Goal: Task Accomplishment & Management: Complete application form

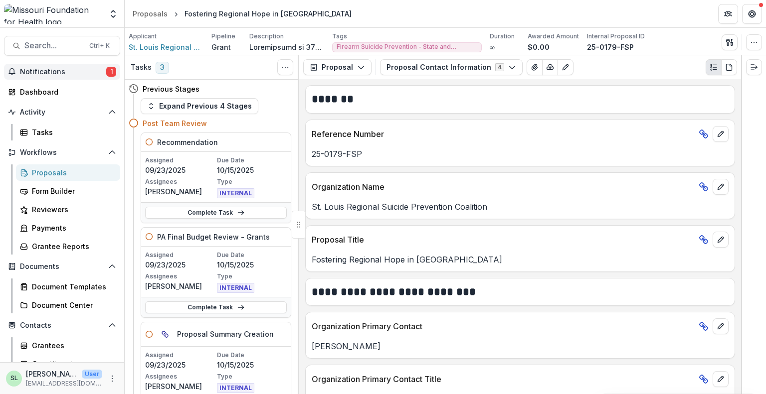
click at [42, 67] on button "Notifications 1" at bounding box center [62, 72] width 116 height 16
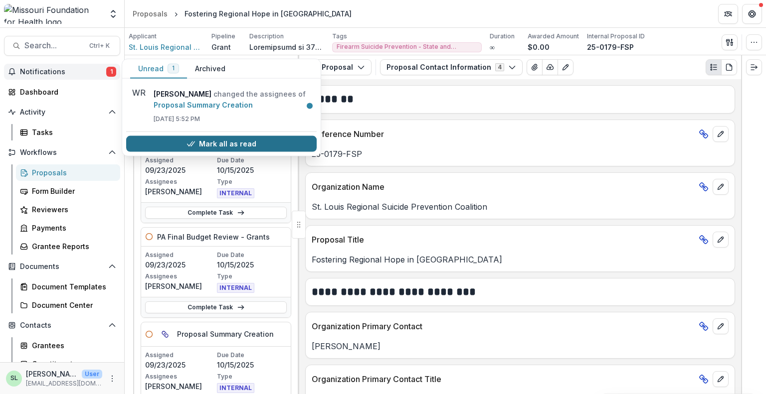
click at [214, 139] on button "Mark all as read" at bounding box center [221, 144] width 190 height 16
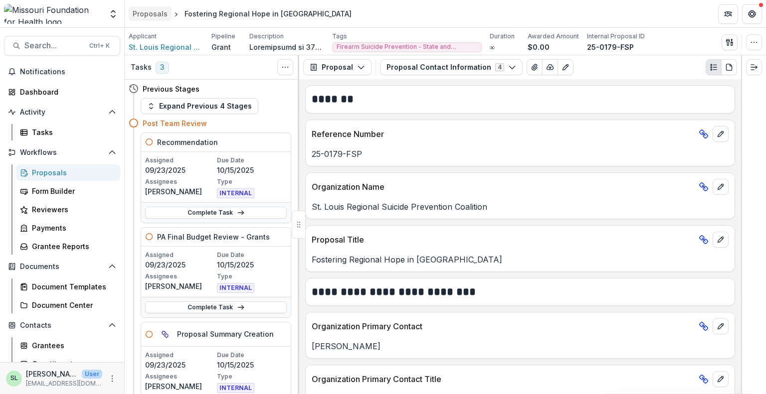
click at [140, 11] on div "Proposals" at bounding box center [150, 13] width 35 height 10
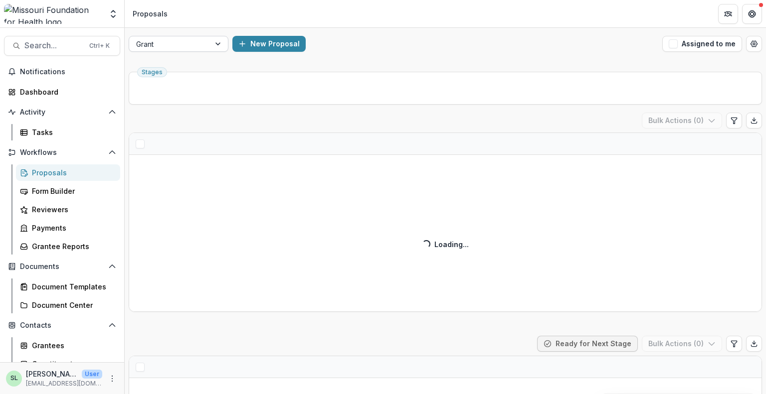
click at [210, 40] on div at bounding box center [219, 43] width 18 height 15
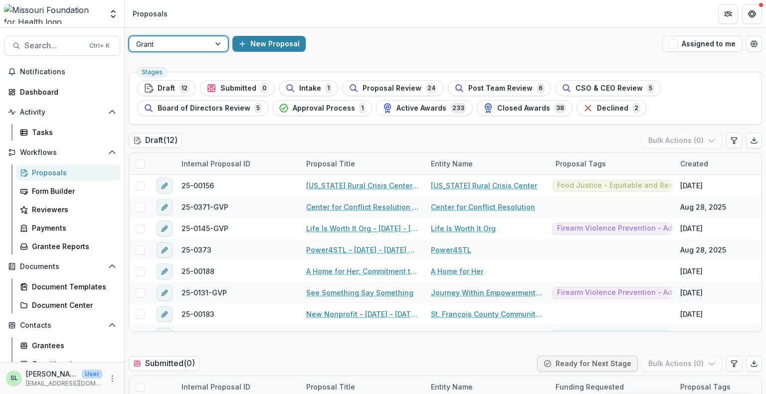
click at [179, 42] on div at bounding box center [169, 44] width 67 height 12
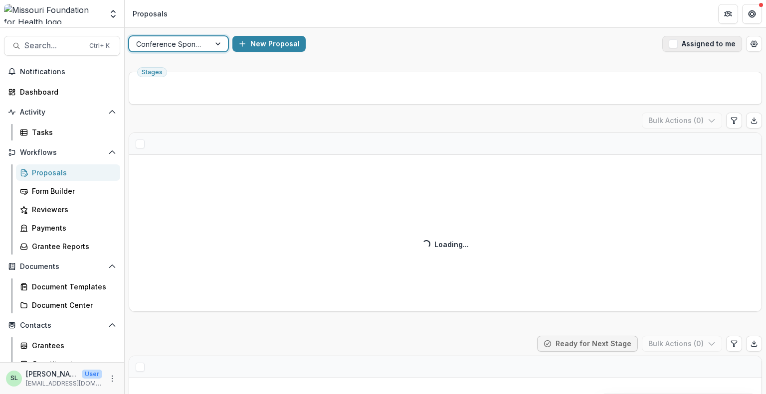
click at [681, 43] on button "Assigned to me" at bounding box center [702, 44] width 80 height 16
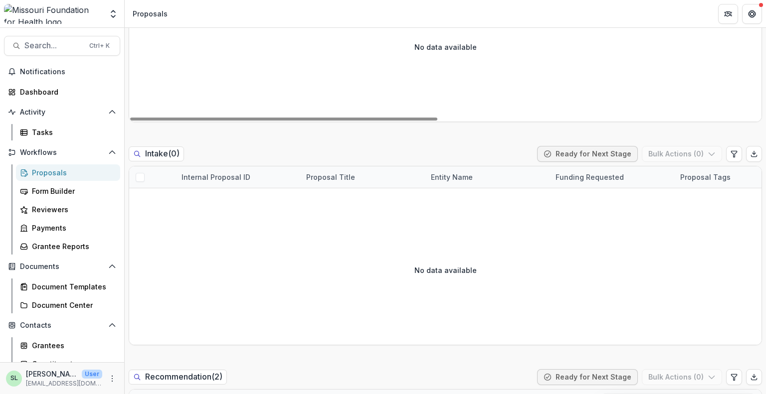
scroll to position [598, 0]
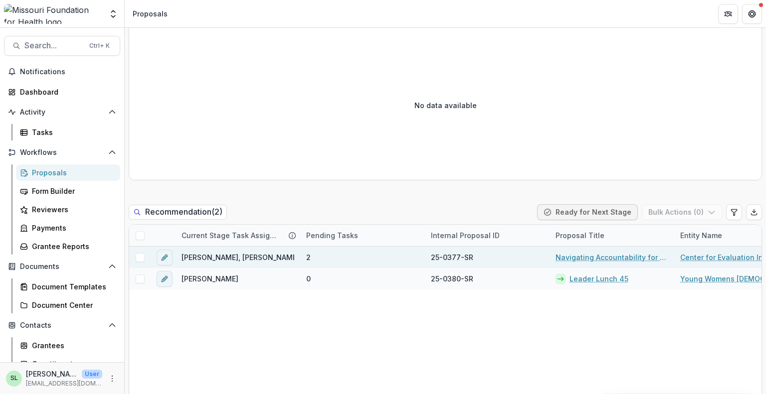
click at [604, 261] on link "Navigating Accountability for Systemic Impact" at bounding box center [611, 257] width 113 height 10
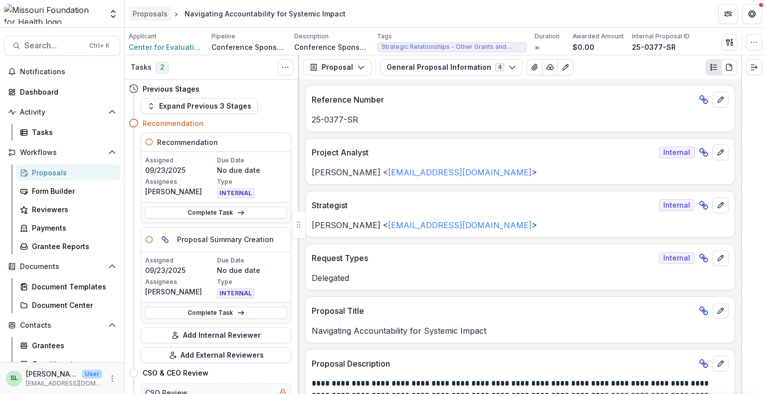
click at [142, 17] on div "Proposals" at bounding box center [150, 13] width 35 height 10
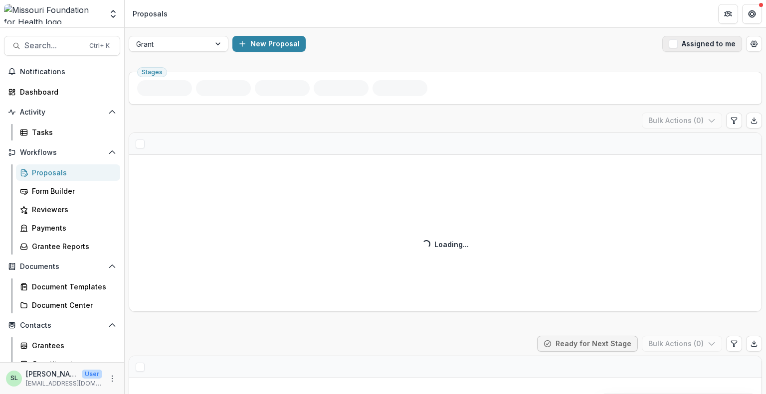
click at [698, 47] on button "Assigned to me" at bounding box center [702, 44] width 80 height 16
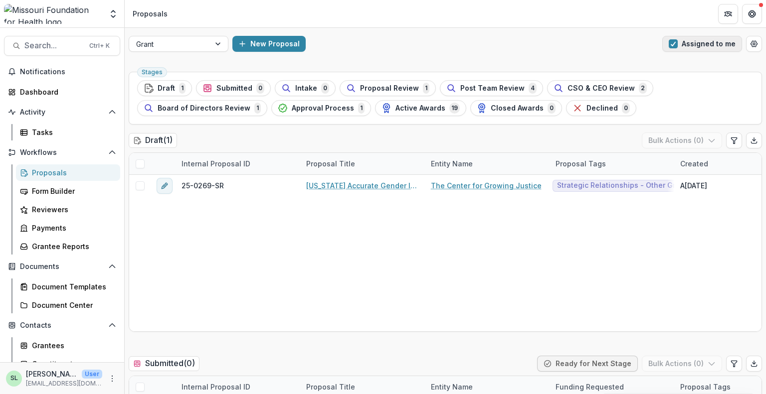
click at [685, 43] on button "Assigned to me" at bounding box center [702, 44] width 80 height 16
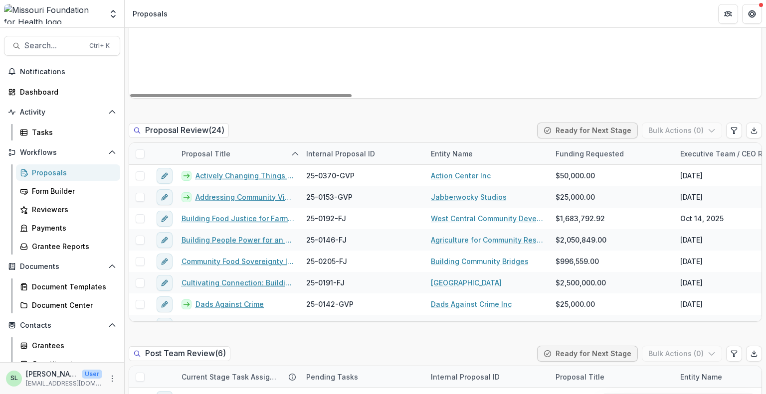
scroll to position [698, 0]
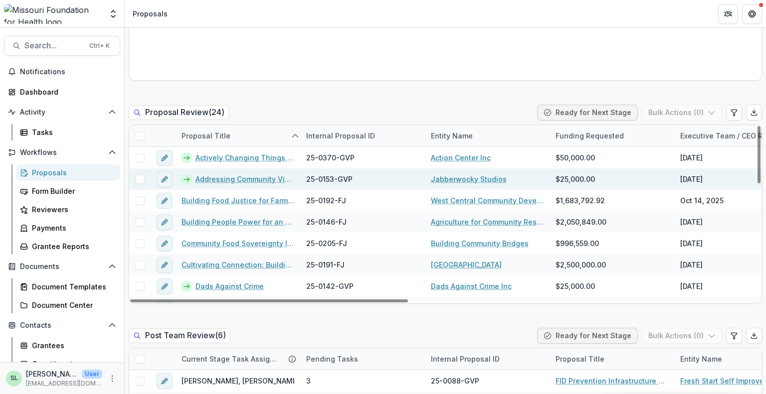
click at [245, 178] on link "Addressing Community Violence Through High-quality Arts and Education Experienc…" at bounding box center [244, 179] width 99 height 10
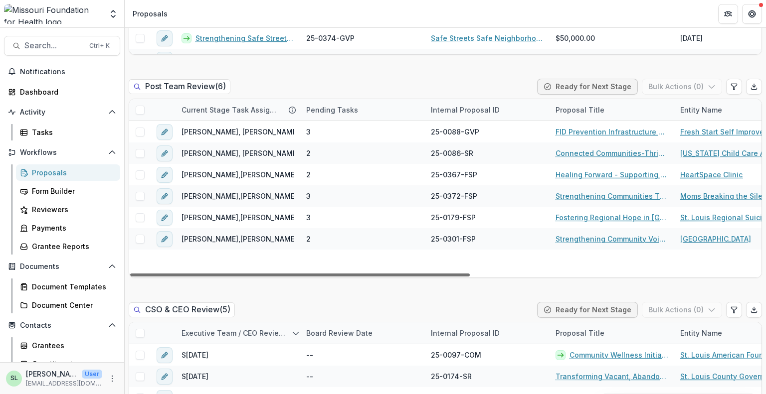
drag, startPoint x: 434, startPoint y: 274, endPoint x: 408, endPoint y: 277, distance: 26.5
click at [408, 277] on div at bounding box center [299, 275] width 339 height 3
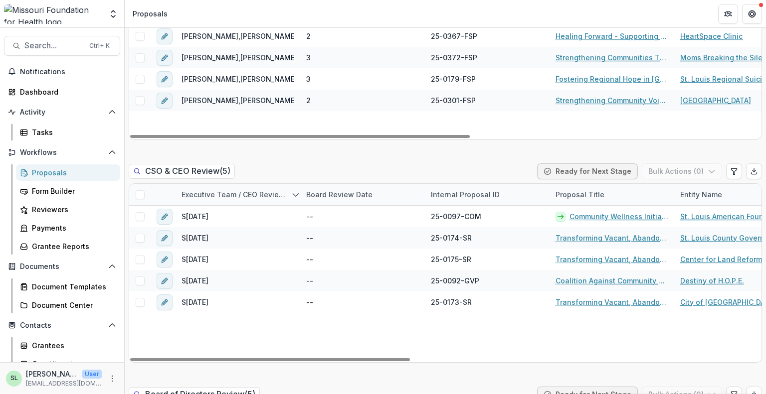
scroll to position [1097, 0]
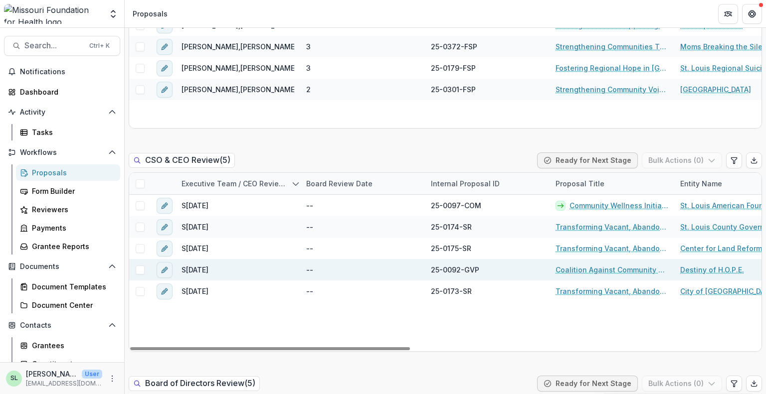
click at [595, 265] on link "Coalition Against Community Violence - Resource Assessment" at bounding box center [611, 270] width 113 height 10
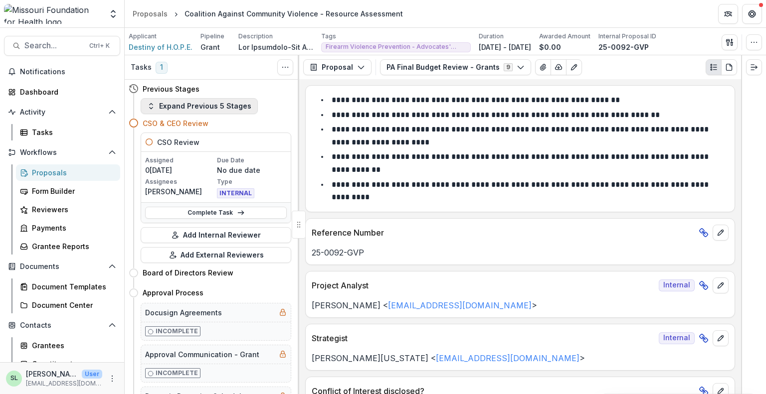
click at [223, 100] on button "Expand Previous 5 Stages" at bounding box center [199, 106] width 117 height 16
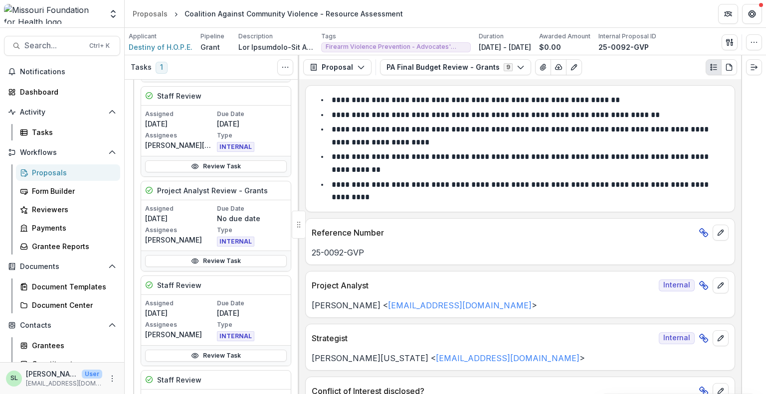
scroll to position [449, 0]
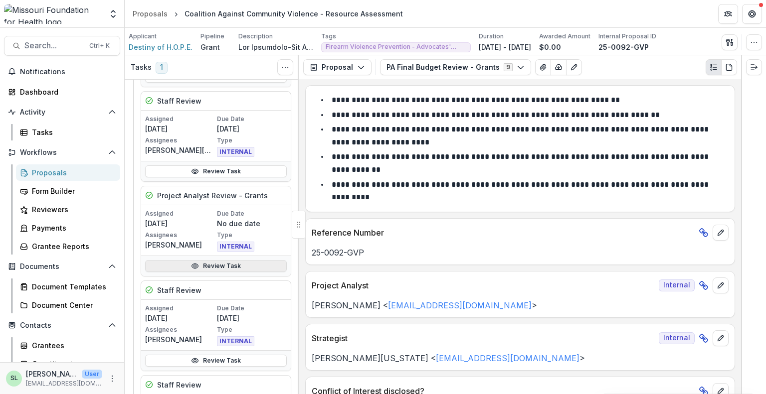
click at [220, 260] on link "Review Task" at bounding box center [216, 266] width 142 height 12
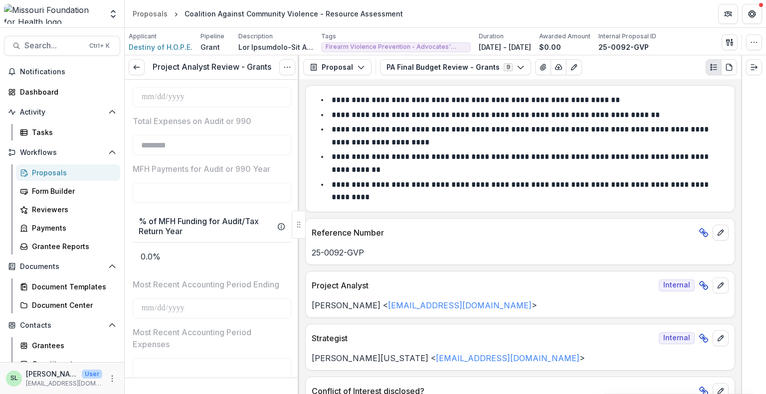
scroll to position [1146, 0]
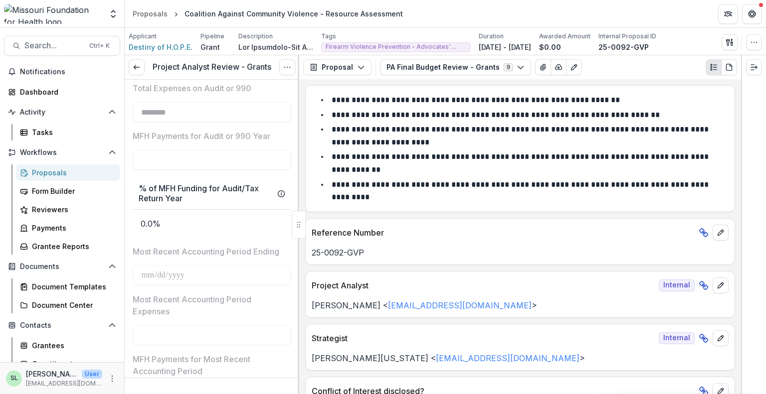
click at [59, 168] on div "Proposals" at bounding box center [72, 172] width 80 height 10
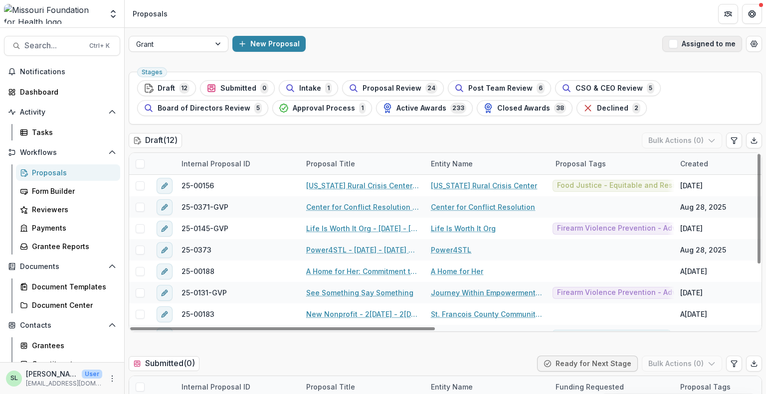
click at [690, 39] on button "Assigned to me" at bounding box center [702, 44] width 80 height 16
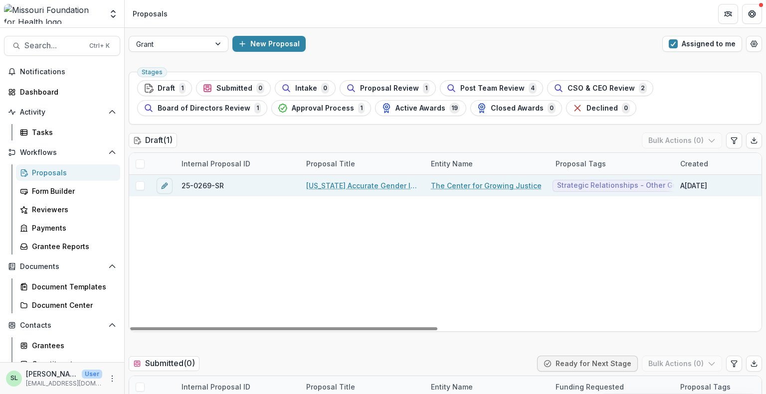
click at [387, 183] on link "[US_STATE] Accurate Gender Identity Collaborative (“MAGIC”) : Strategic Advocac…" at bounding box center [362, 185] width 113 height 10
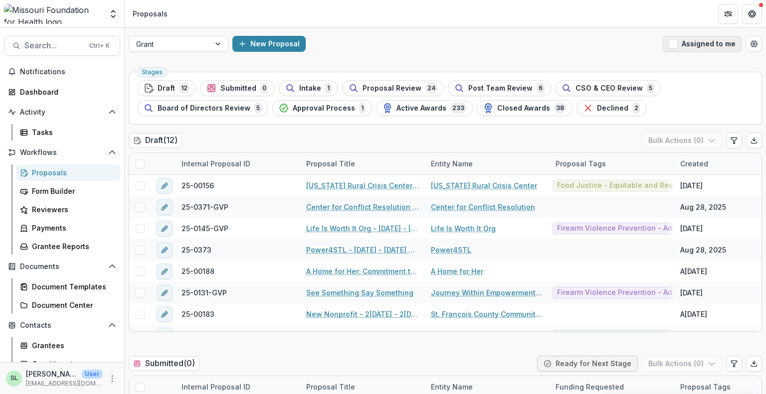
click at [693, 47] on button "Assigned to me" at bounding box center [702, 44] width 80 height 16
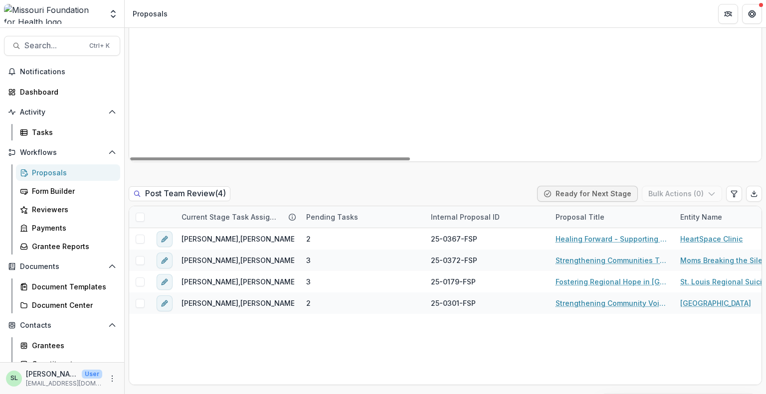
scroll to position [847, 0]
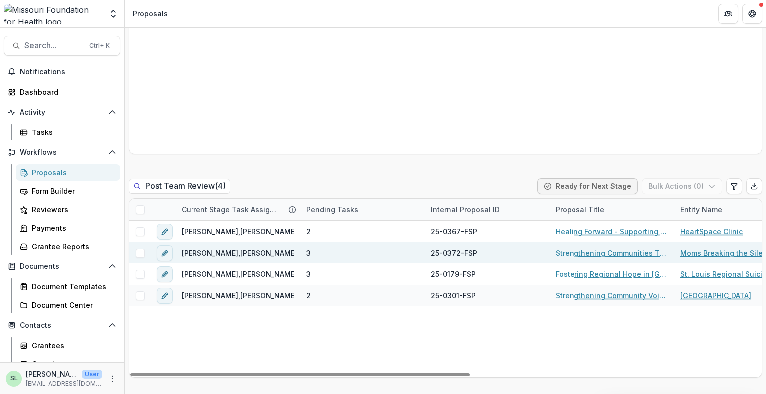
click at [587, 250] on link "Strengthening Communities Through Firearm Suicide Prevention" at bounding box center [611, 253] width 113 height 10
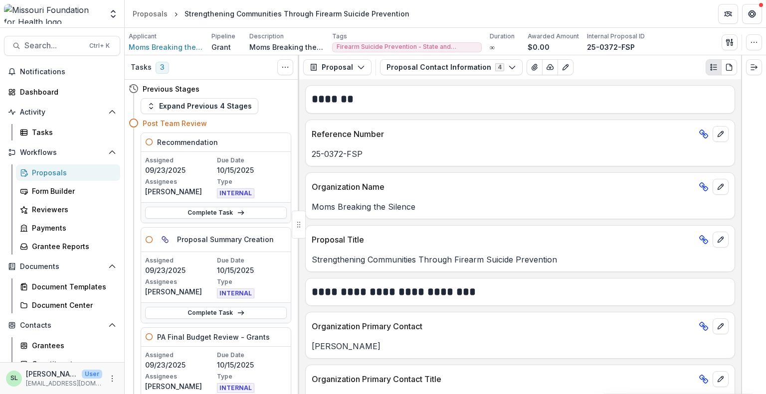
scroll to position [100, 0]
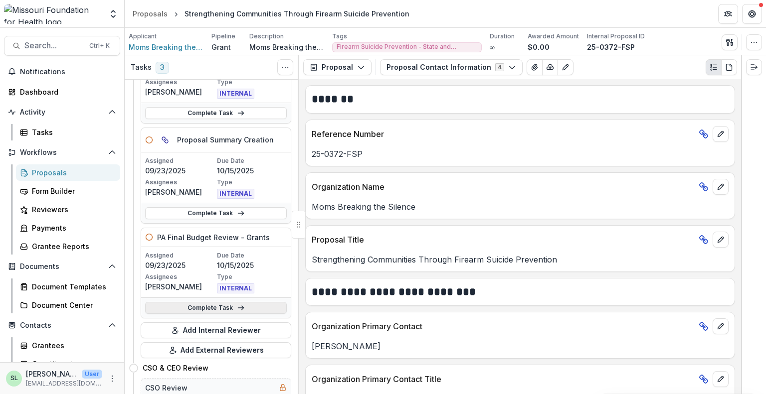
click at [203, 304] on link "Complete Task" at bounding box center [216, 308] width 142 height 12
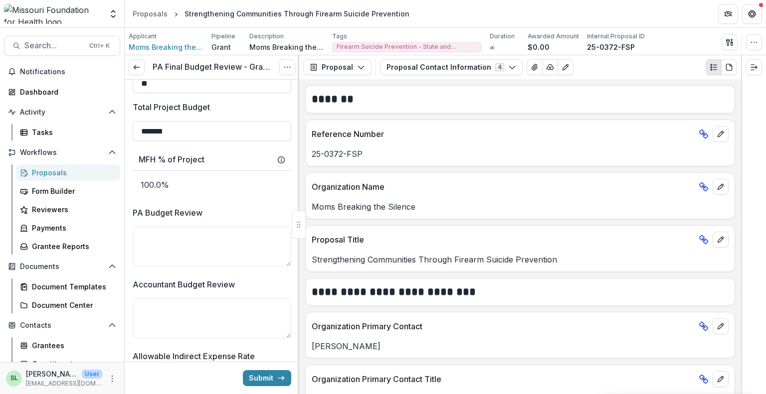
scroll to position [997, 0]
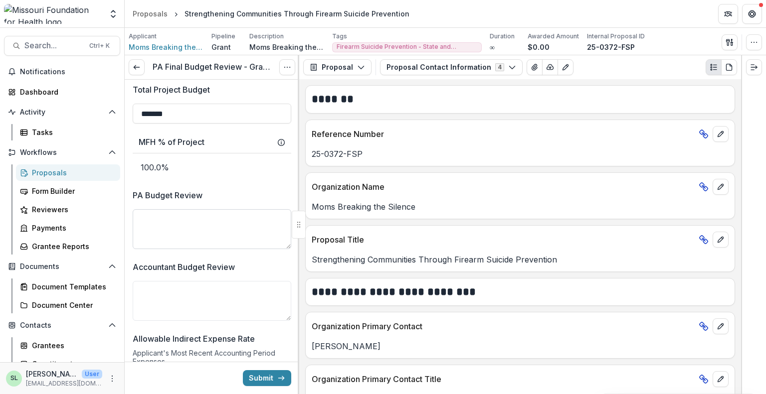
click at [163, 227] on textarea "PA Budget Review" at bounding box center [212, 229] width 159 height 40
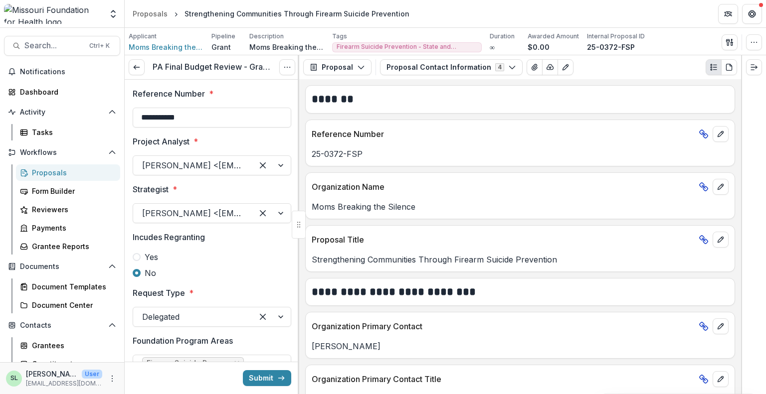
scroll to position [0, 0]
type textarea "**********"
